Goal: Transaction & Acquisition: Subscribe to service/newsletter

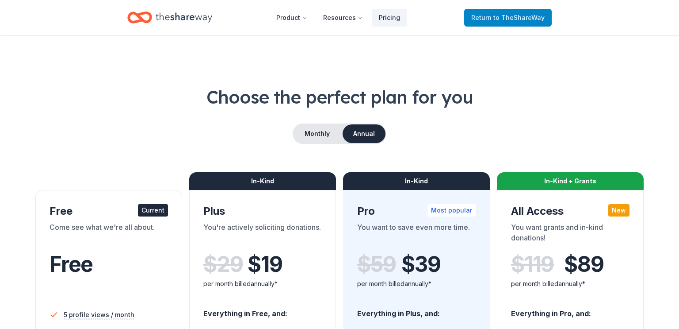
click at [499, 18] on span "to TheShareWay" at bounding box center [519, 18] width 51 height 8
click at [501, 17] on span "to TheShareWay" at bounding box center [519, 18] width 51 height 8
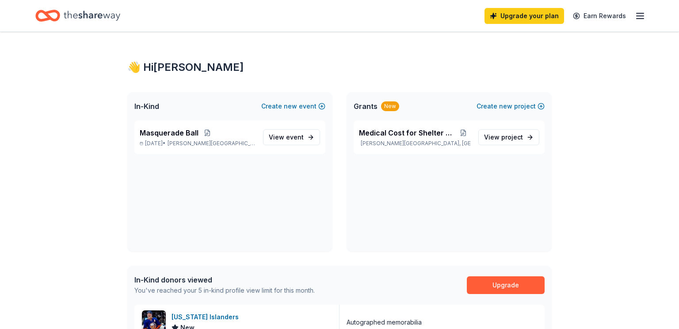
click at [295, 20] on div "Upgrade your plan Earn Rewards" at bounding box center [339, 15] width 609 height 21
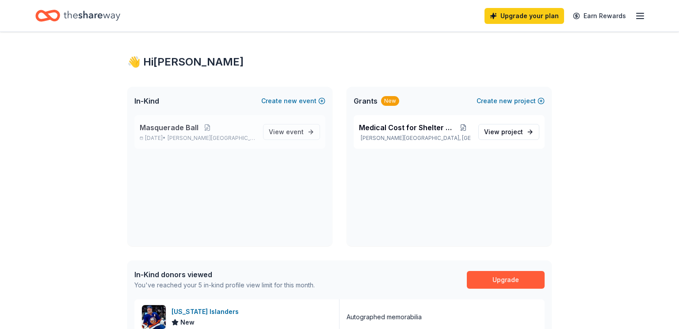
scroll to position [9, 0]
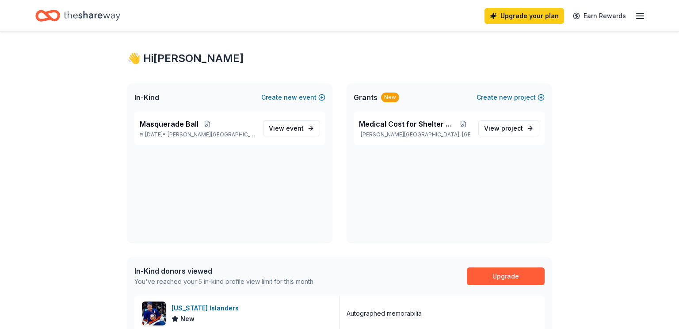
click at [379, 94] on div "Grants New" at bounding box center [377, 97] width 46 height 11
click at [384, 100] on div "New" at bounding box center [390, 97] width 18 height 10
click at [508, 128] on span "project" at bounding box center [513, 128] width 22 height 8
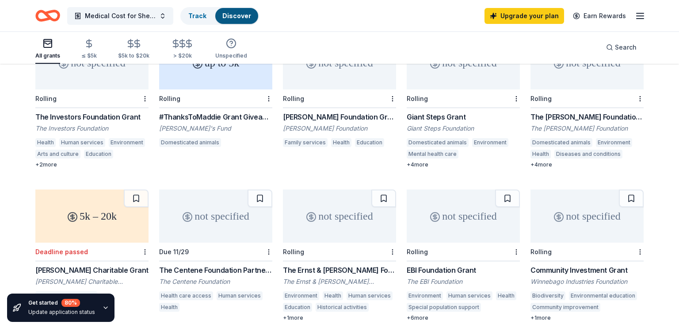
scroll to position [149, 0]
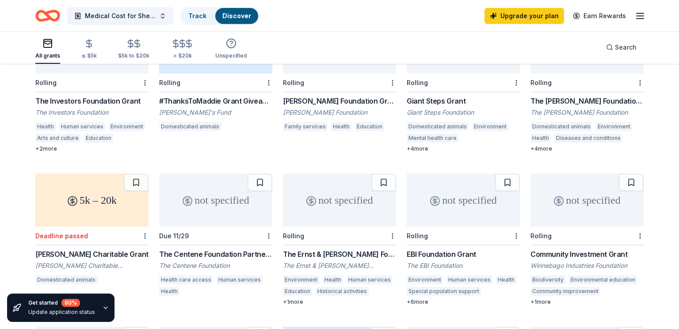
click at [577, 96] on div "The [PERSON_NAME] Foundation Grant" at bounding box center [587, 101] width 113 height 11
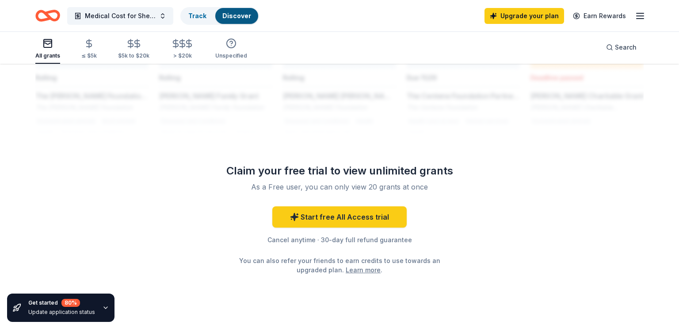
scroll to position [787, 0]
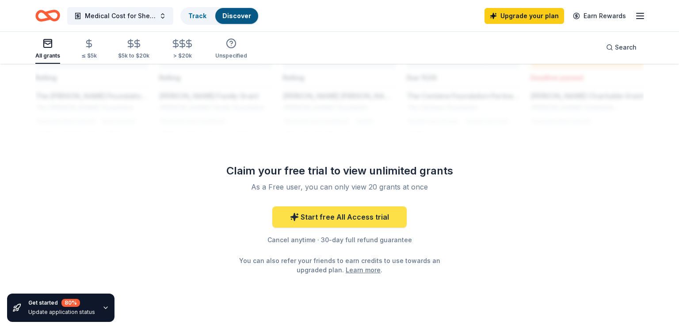
click at [361, 206] on link "Start free All Access trial" at bounding box center [339, 216] width 134 height 21
click at [337, 206] on link "Start free All Access trial" at bounding box center [339, 216] width 134 height 21
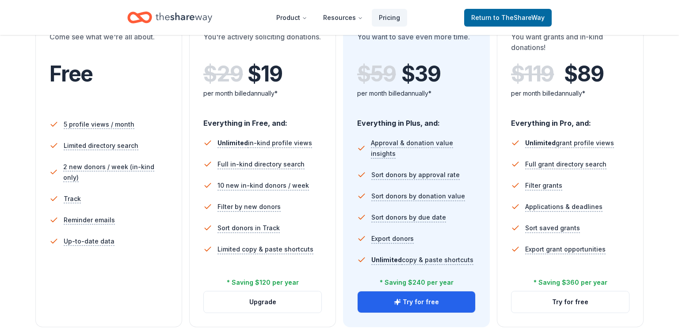
scroll to position [194, 0]
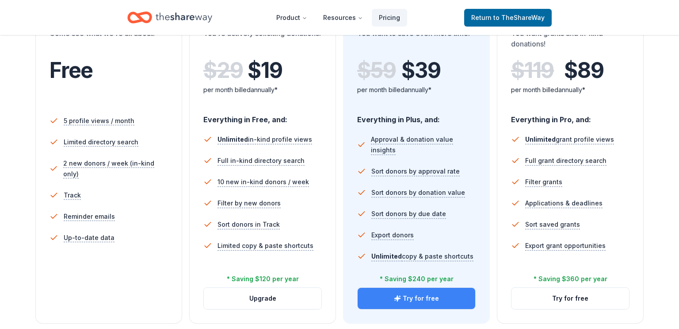
click at [419, 300] on button "Try for free" at bounding box center [417, 297] width 118 height 21
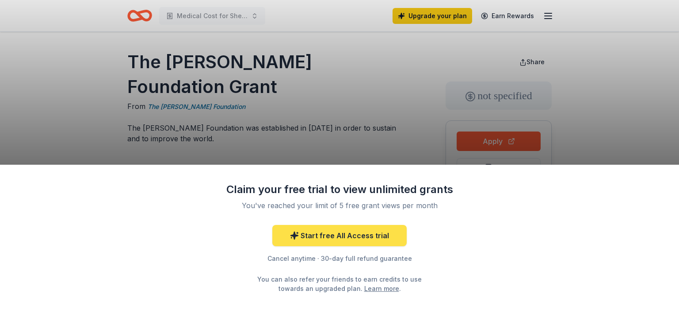
click at [351, 237] on link "Start free All Access trial" at bounding box center [339, 235] width 134 height 21
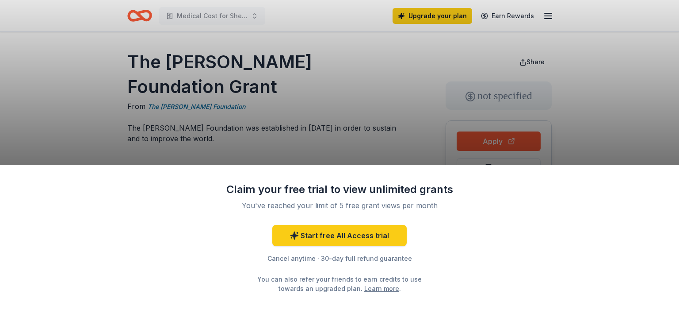
click at [396, 84] on div "Claim your free trial to view unlimited grants You've reached your limit of 5 f…" at bounding box center [339, 164] width 679 height 329
